Goal: Information Seeking & Learning: Learn about a topic

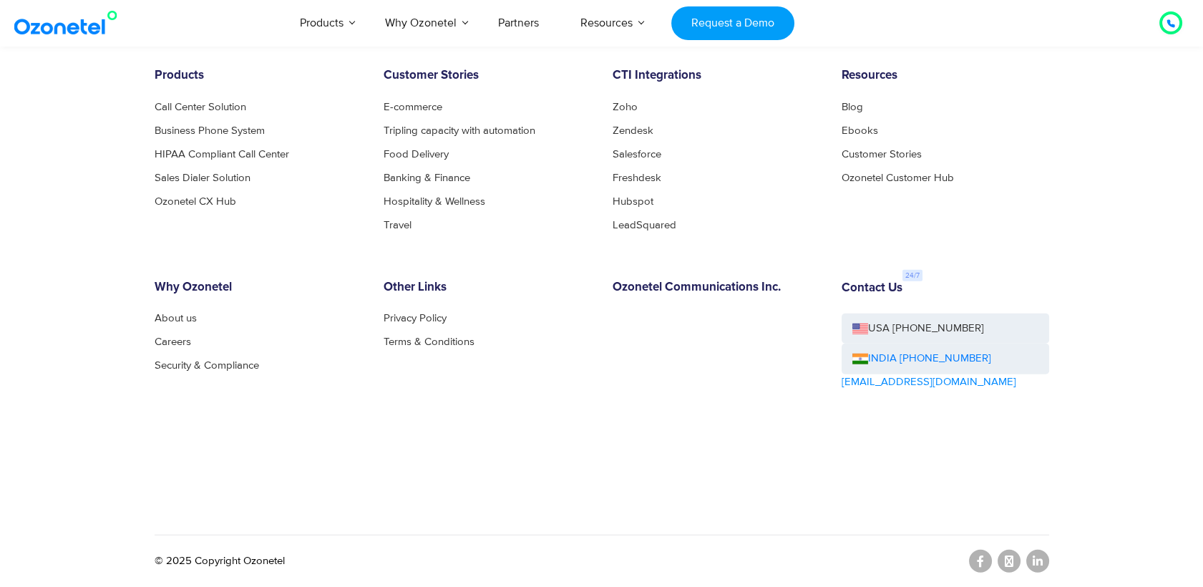
scroll to position [7801, 0]
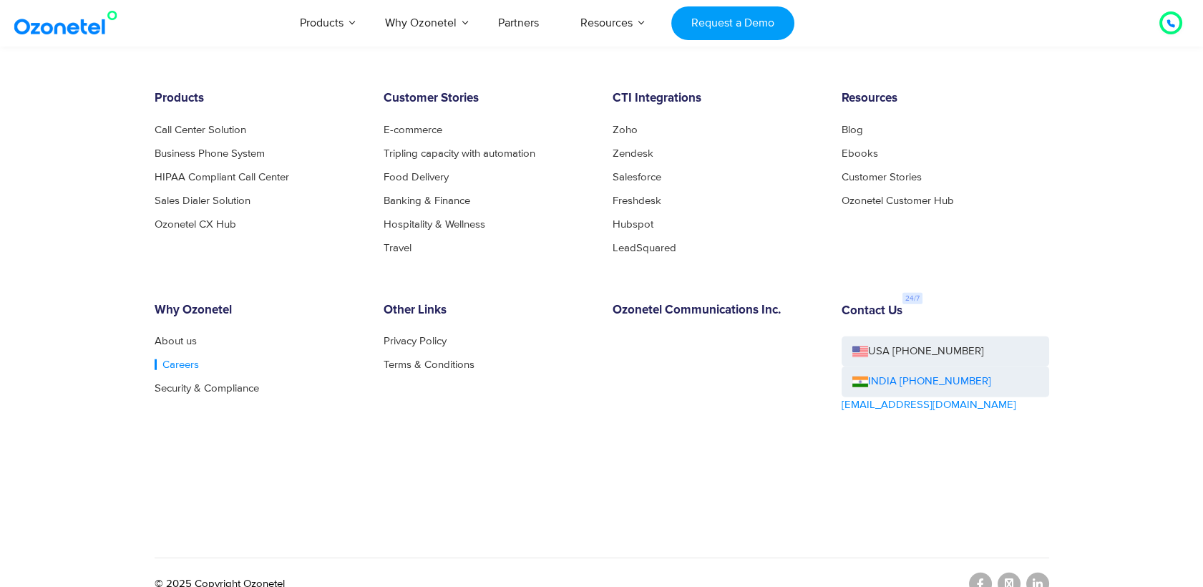
click at [172, 361] on link "Careers" at bounding box center [177, 364] width 44 height 11
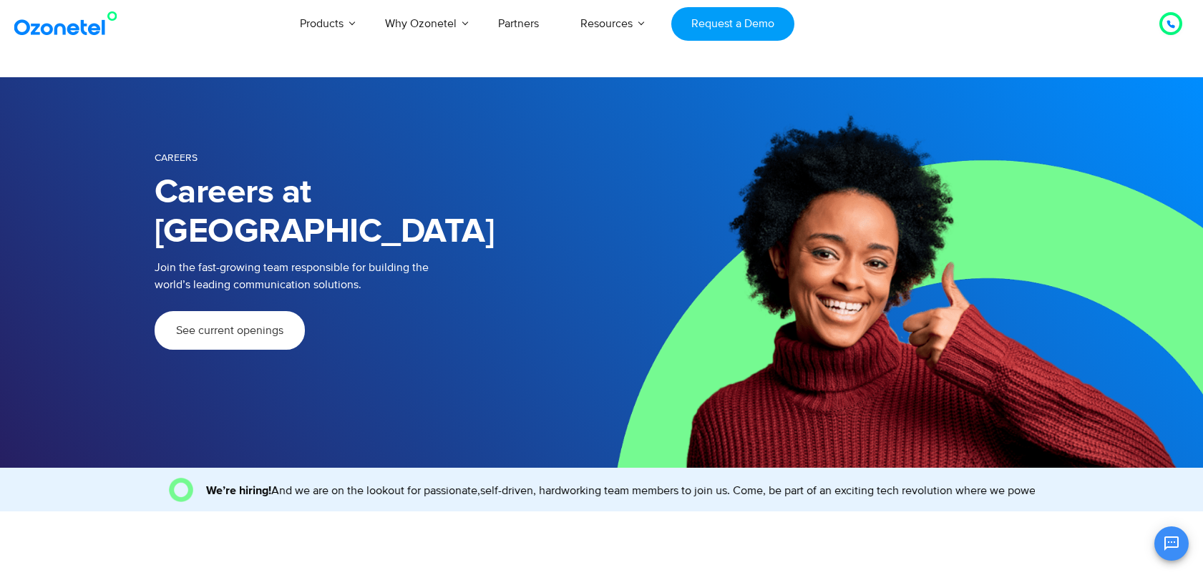
click at [247, 325] on span "See current openings" at bounding box center [229, 330] width 107 height 11
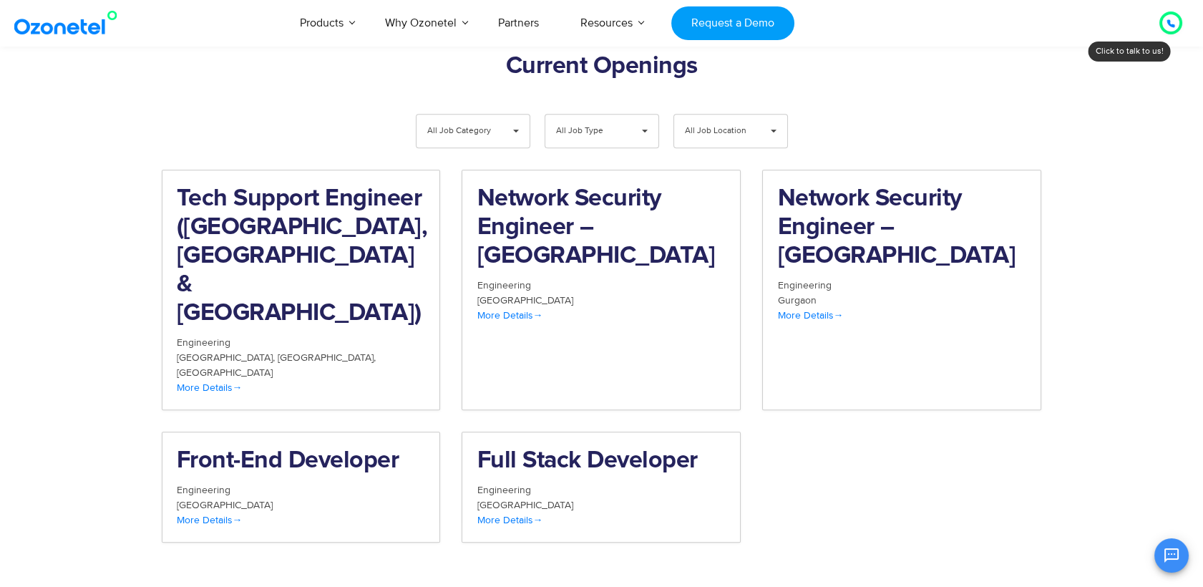
scroll to position [1483, 0]
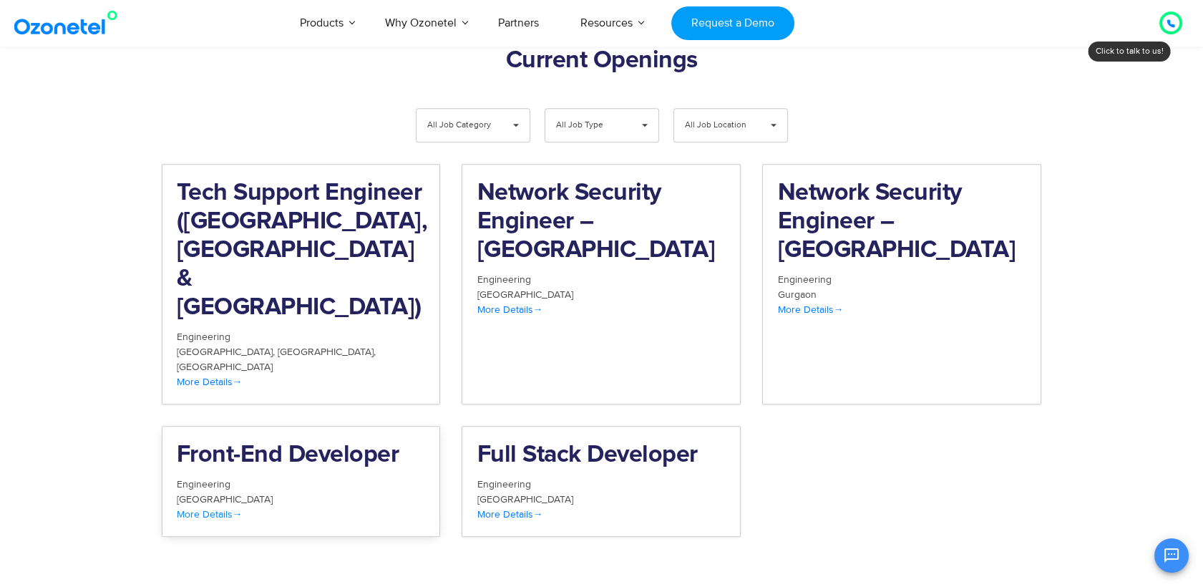
click at [209, 508] on span "More Details" at bounding box center [210, 514] width 66 height 12
click at [492, 508] on span "More Details" at bounding box center [510, 514] width 66 height 12
click at [306, 97] on div "**********" at bounding box center [602, 333] width 880 height 473
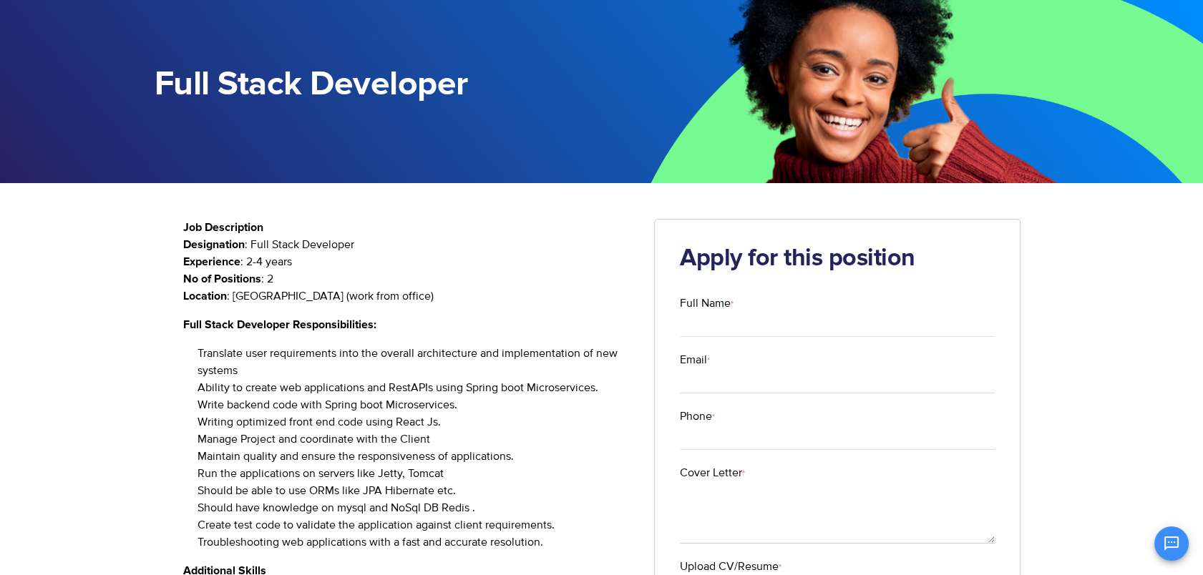
scroll to position [86, 0]
